Goal: Check status: Check status

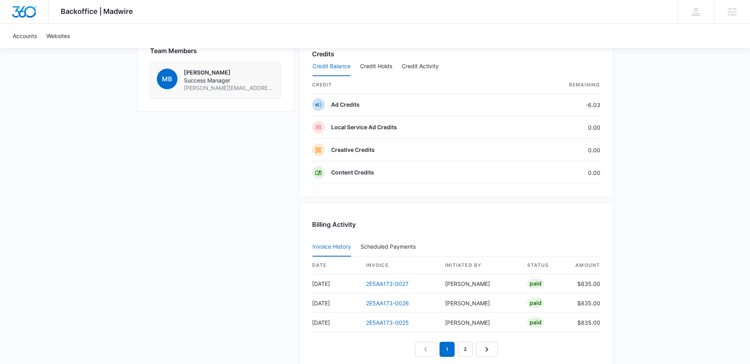
scroll to position [594, 0]
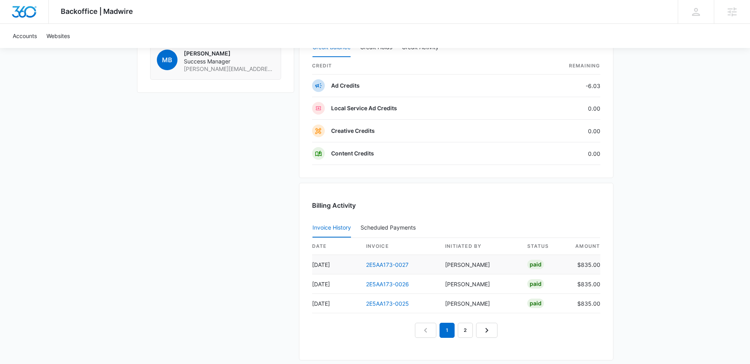
click at [374, 272] on td "2E5AA173-0027" at bounding box center [399, 264] width 79 height 19
click at [380, 265] on link "2E5AA173-0027" at bounding box center [387, 265] width 42 height 7
